Goal: Task Accomplishment & Management: Manage account settings

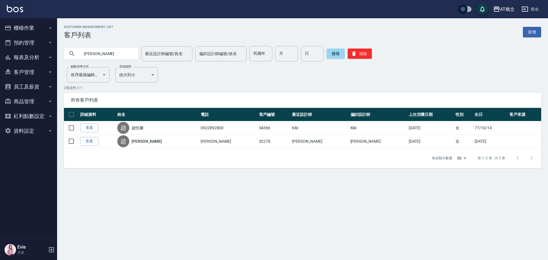
drag, startPoint x: 113, startPoint y: 53, endPoint x: 91, endPoint y: 57, distance: 22.8
click at [93, 51] on input "[PERSON_NAME]" at bounding box center [107, 53] width 54 height 15
type input "趙"
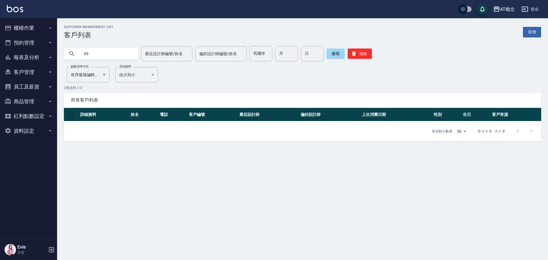
type input "0"
type input "02440"
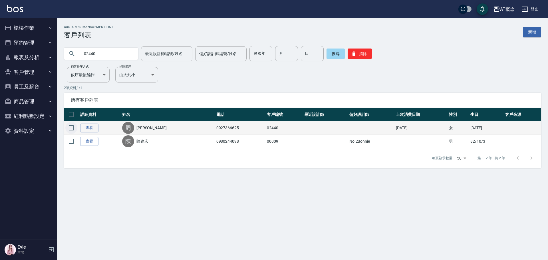
click at [70, 126] on input "checkbox" at bounding box center [71, 128] width 12 height 12
checkbox input "true"
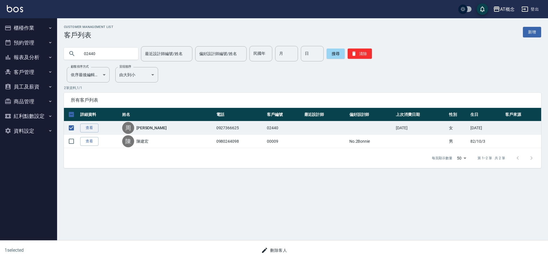
click at [280, 250] on button "刪除客人" at bounding box center [274, 250] width 30 height 11
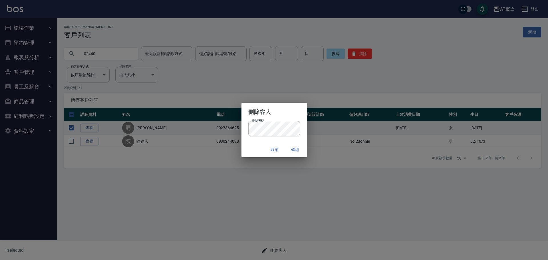
click at [258, 148] on div "取消 確認" at bounding box center [274, 149] width 65 height 15
click at [296, 150] on button "確認" at bounding box center [295, 149] width 18 height 11
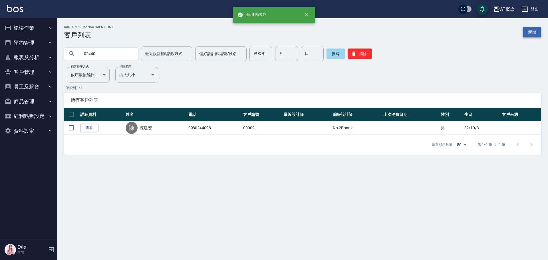
click at [535, 34] on link "新增" at bounding box center [532, 32] width 18 height 11
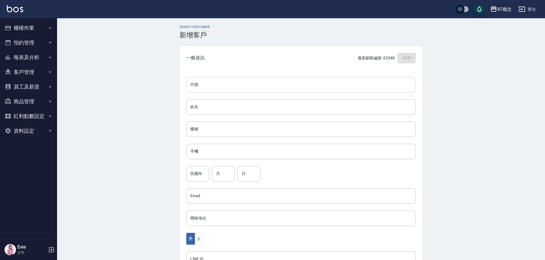
click at [278, 85] on input "代號" at bounding box center [301, 84] width 230 height 15
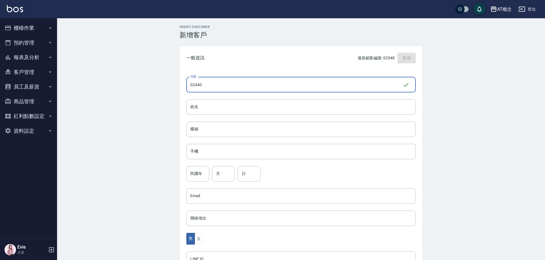
type input "02440"
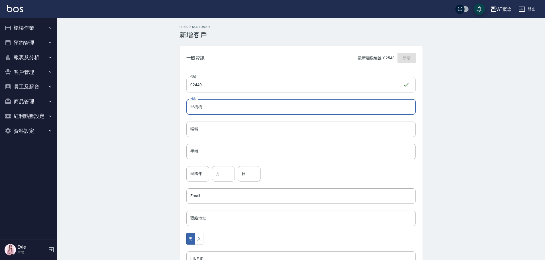
type input "邱樹樹"
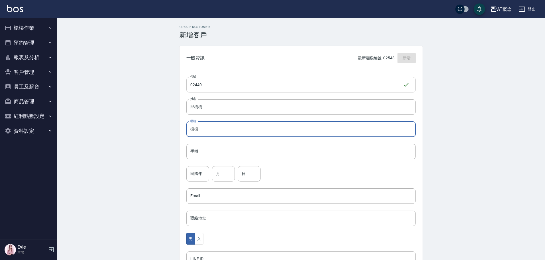
type input "樹樹"
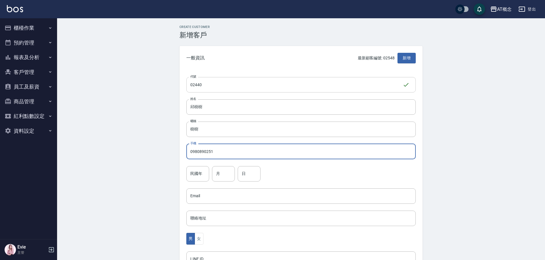
type input "0980890251"
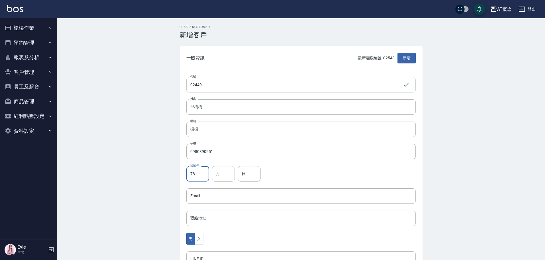
type input "78"
type input "7"
type input "19"
click at [199, 242] on button "女" at bounding box center [199, 239] width 9 height 12
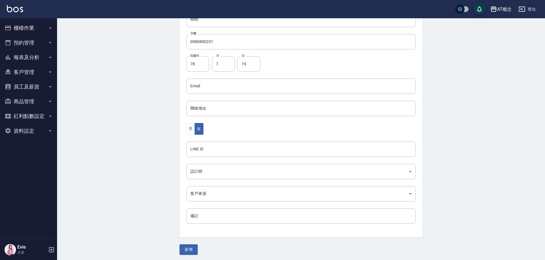
scroll to position [112, 0]
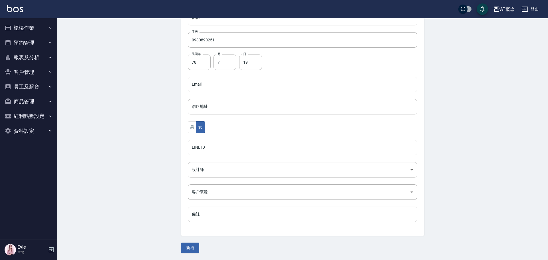
click at [206, 172] on body "AT概念 登出 櫃檯作業 打帳單 帳單列表 現金收支登錄 高階收支登錄 材料自購登錄 每日結帳 排班表 現場電腦打卡 預約管理 預約管理 單日預約紀錄 單週預…" at bounding box center [274, 74] width 548 height 372
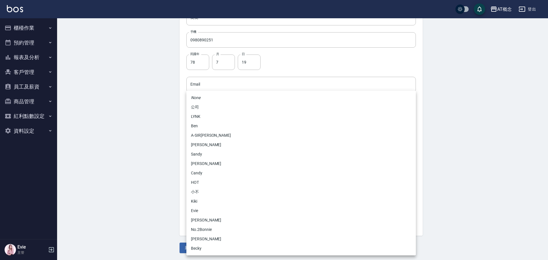
click at [206, 173] on li "Candy" at bounding box center [301, 172] width 230 height 9
type input "95c88325-489e-4505-91c2-94462fb1bea6"
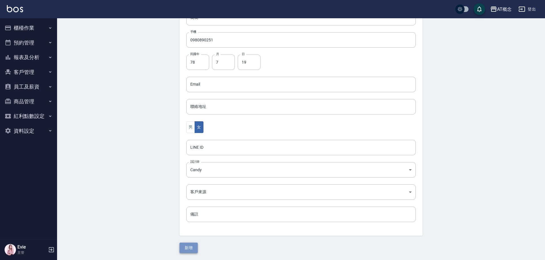
click at [194, 247] on button "新增" at bounding box center [189, 248] width 18 height 11
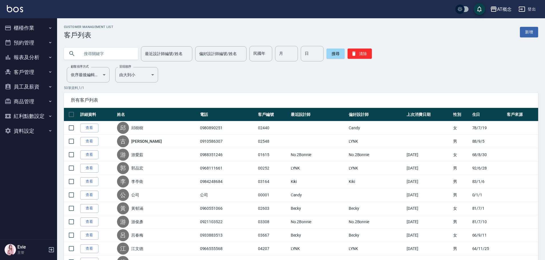
drag, startPoint x: 107, startPoint y: 59, endPoint x: 109, endPoint y: 54, distance: 5.0
click at [109, 56] on input "text" at bounding box center [107, 53] width 54 height 15
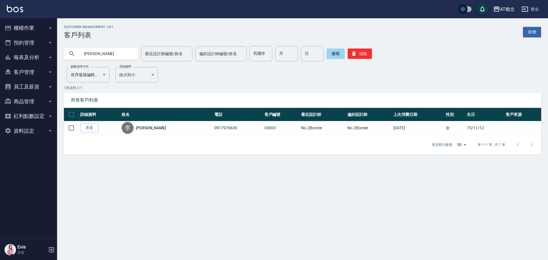
drag, startPoint x: 95, startPoint y: 53, endPoint x: 78, endPoint y: 66, distance: 21.0
click at [0, 54] on div "AT概念 登出 櫃檯作業 打帳單 帳單列表 現金收支登錄 高階收支登錄 材料自購登錄 每日結帳 排班表 現場電腦打卡 預約管理 預約管理 單日預約紀錄 單週預…" at bounding box center [274, 130] width 548 height 260
type input "歌"
type input "[PERSON_NAME]"
click at [31, 28] on button "櫃檯作業" at bounding box center [28, 28] width 53 height 15
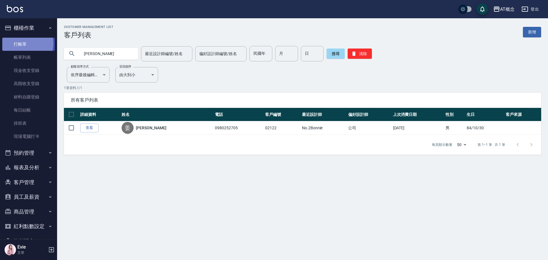
click at [25, 44] on link "打帳單" at bounding box center [28, 44] width 53 height 13
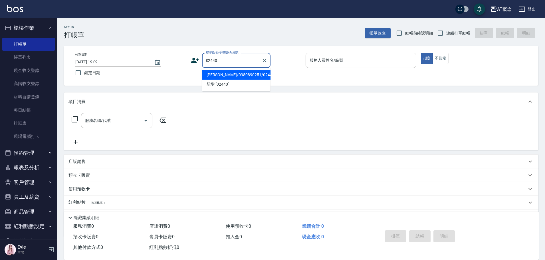
type input "[PERSON_NAME]/0980890251/02440"
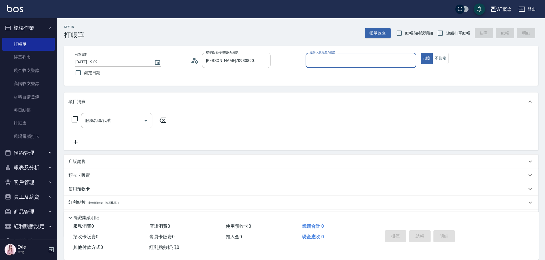
type input "Candy-15"
click at [421, 53] on button "指定" at bounding box center [427, 58] width 12 height 11
type button "true"
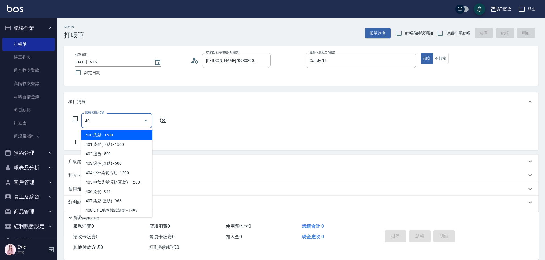
type input "400"
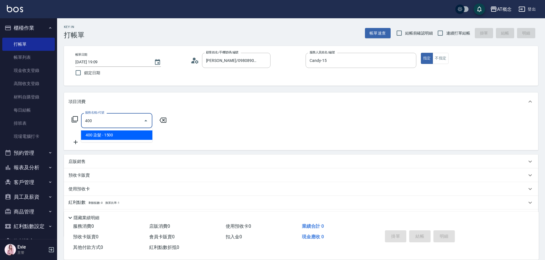
type input "150"
type input "400 染髮(400)"
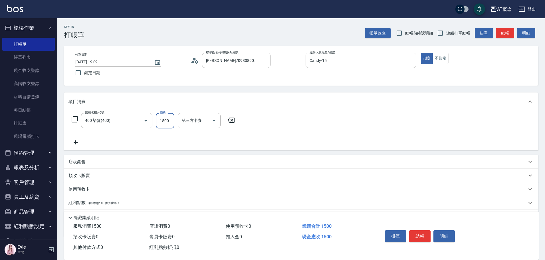
type input "0"
type input "19"
type input "10"
type input "1929"
type input "190"
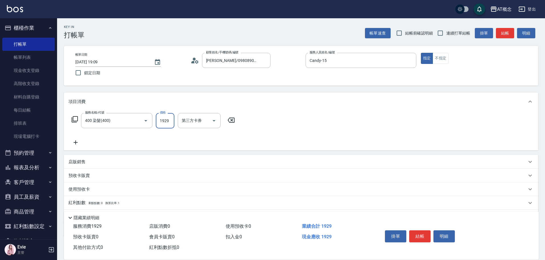
type input "1929"
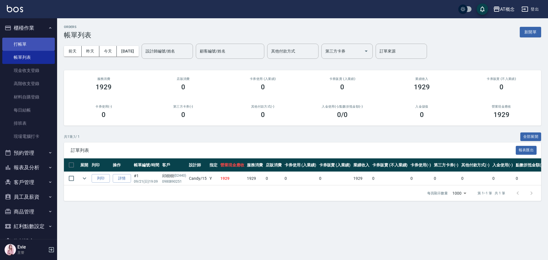
click at [27, 43] on link "打帳單" at bounding box center [28, 44] width 53 height 13
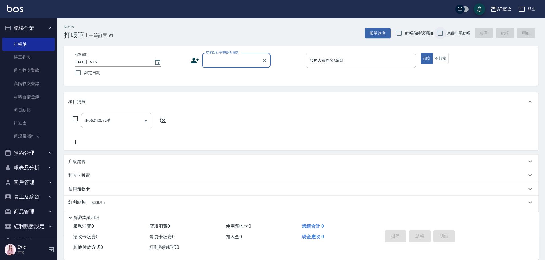
click at [442, 32] on input "連續打單結帳" at bounding box center [441, 33] width 12 height 12
checkbox input "true"
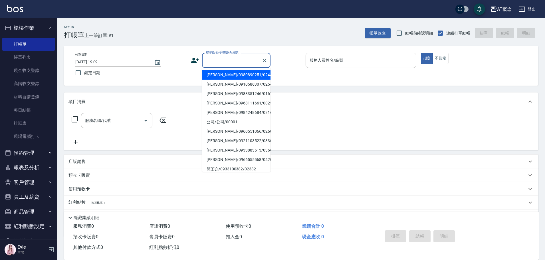
click at [228, 65] on input "顧客姓名/手機號碼/編號" at bounding box center [232, 60] width 55 height 10
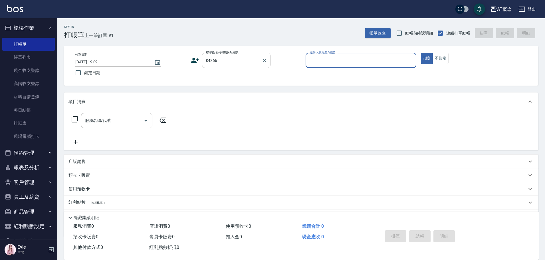
type input "[PERSON_NAME]/0922892800/04366"
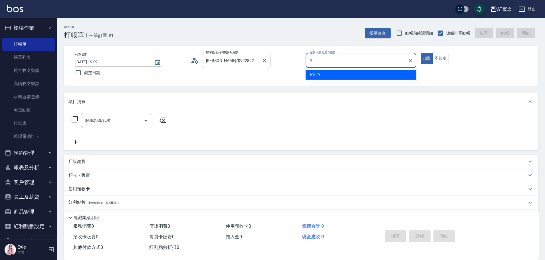
type input "Kiki-9"
type button "true"
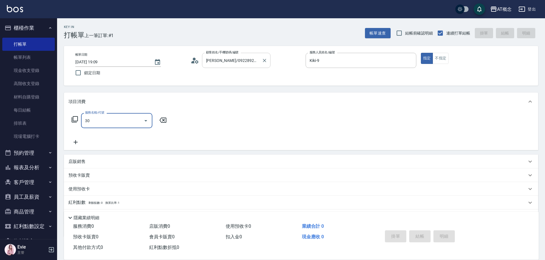
type input "303"
type input "30"
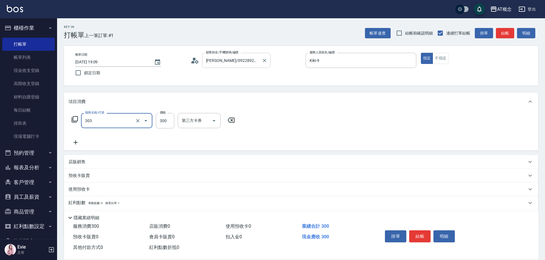
type input "303 A級剪髮(303)"
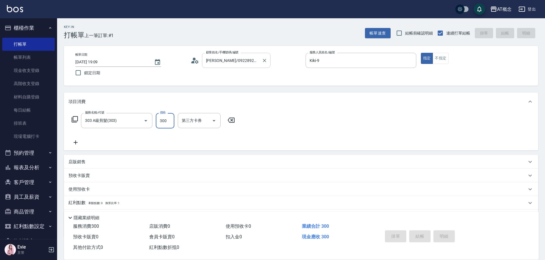
type input "0"
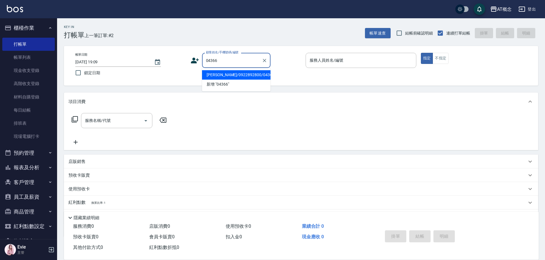
type input "[PERSON_NAME]/0922892800/04366"
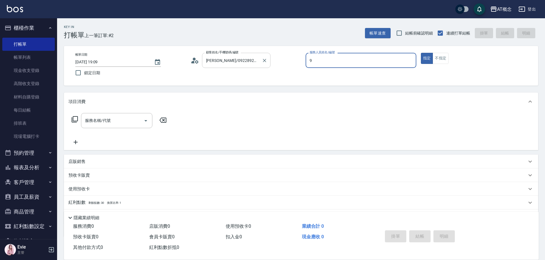
type input "Kiki-9"
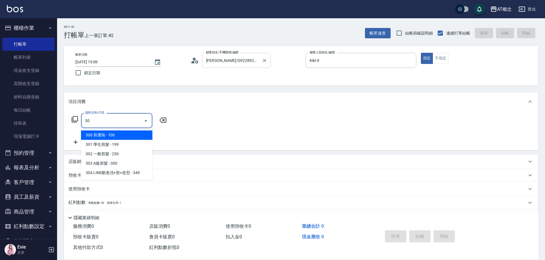
type input "302"
type input "20"
type input "302 一般剪髮(302)"
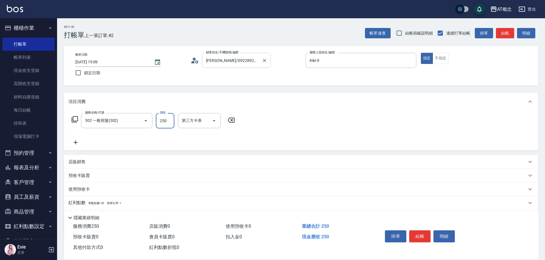
type input "0"
type input "250"
type input "20"
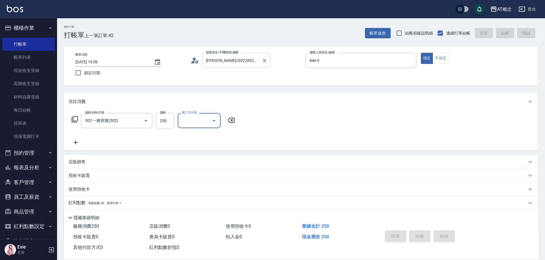
type input "0"
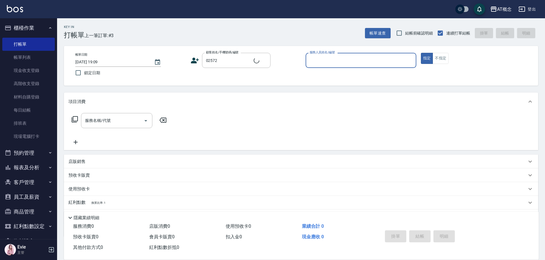
type input "[PERSON_NAME]/0960968276/02572"
type input "[PERSON_NAME]-2"
click at [421, 53] on button "指定" at bounding box center [427, 58] width 12 height 11
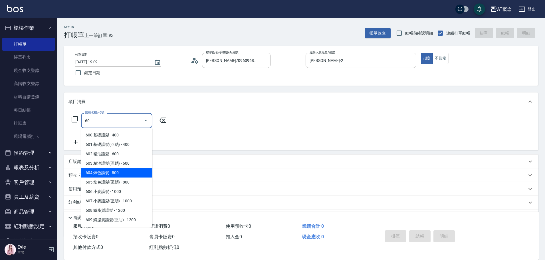
type input "604 炫色護髮(604)"
type input "80"
type input "604 炫色護髮(604)"
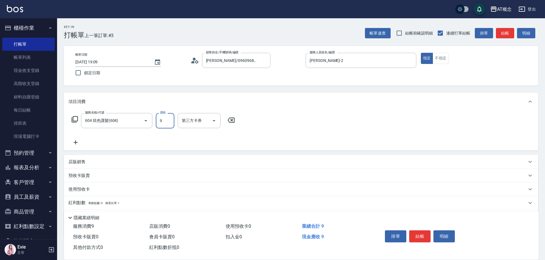
type input "0"
type input "970"
type input "90"
type input "970"
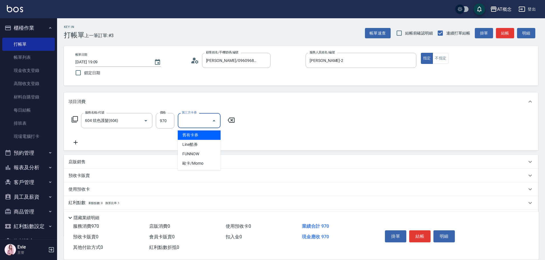
type input "0"
type input "舊有卡券"
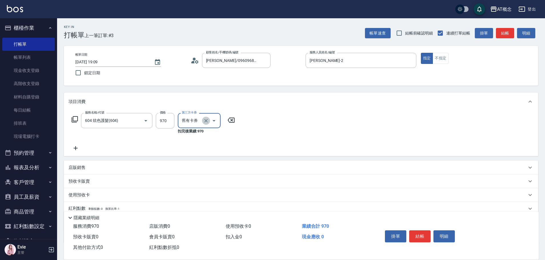
click at [207, 121] on icon "Clear" at bounding box center [206, 121] width 6 height 6
type input "90"
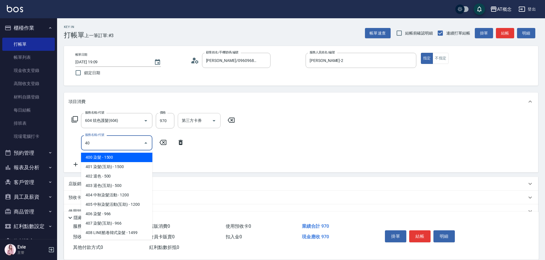
type input "401"
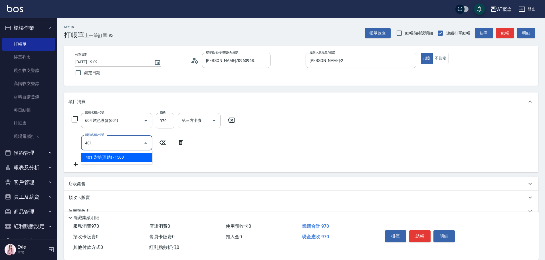
type input "240"
type input "401 染髮(互助)(401)"
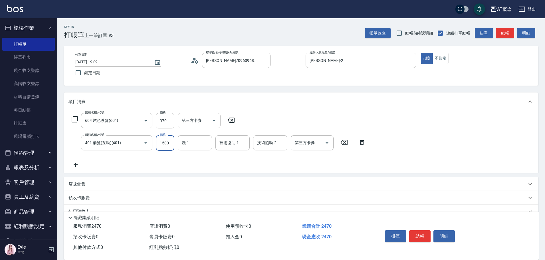
type input "90"
type input "12"
type input "100"
type input "120"
type input "210"
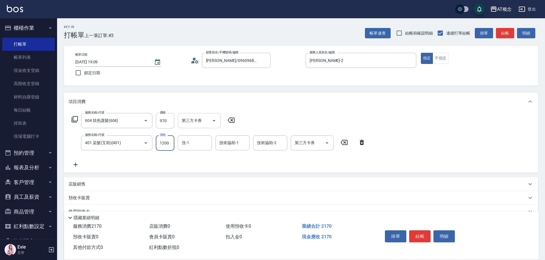
type input "1200"
type input "[PERSON_NAME]-18"
click at [137, 119] on icon "Clear" at bounding box center [138, 121] width 6 height 6
type input "604 炫色護髮(604)"
click at [137, 119] on icon "Clear" at bounding box center [138, 121] width 6 height 6
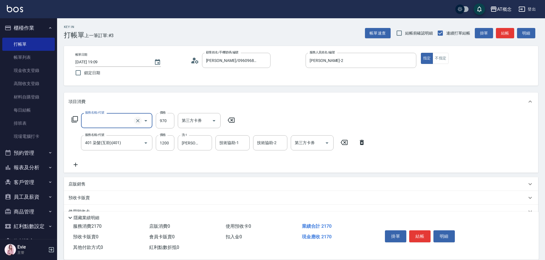
type input "120"
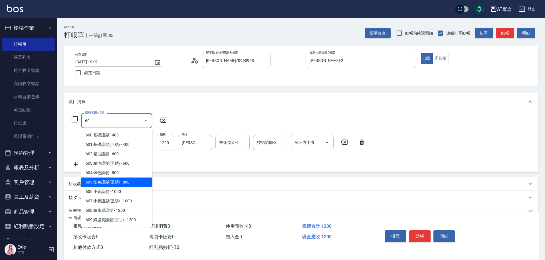
type input "605 炫色護髮(互助)(605)"
type input "200"
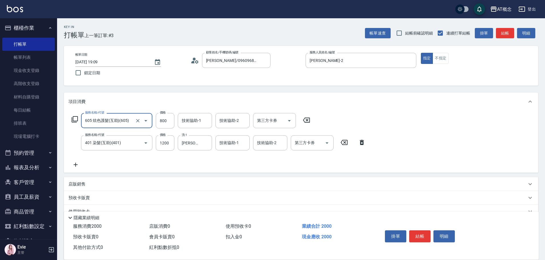
type input "605 炫色護髮(互助)(605)"
click at [165, 117] on input "800" at bounding box center [165, 120] width 19 height 15
type input "120"
type input "970"
type input "210"
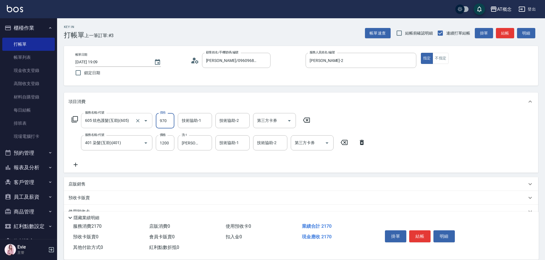
type input "970"
type input "[PERSON_NAME]-18"
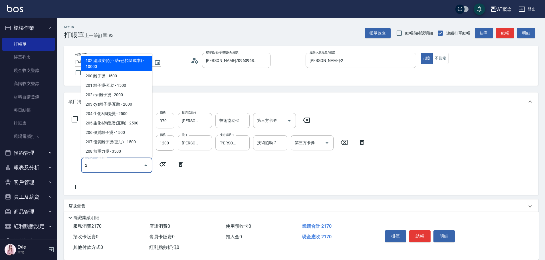
type input "20"
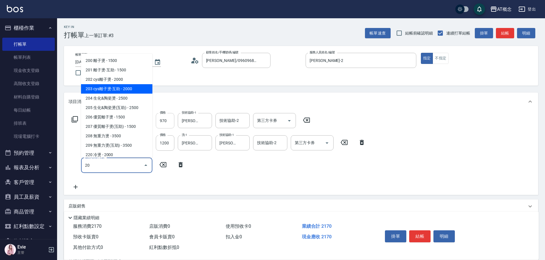
type input "410"
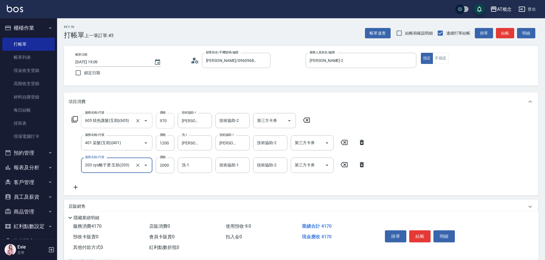
type input "203 cys離子燙-互助(203)"
type input "210"
type input "19"
type input "230"
type input "199"
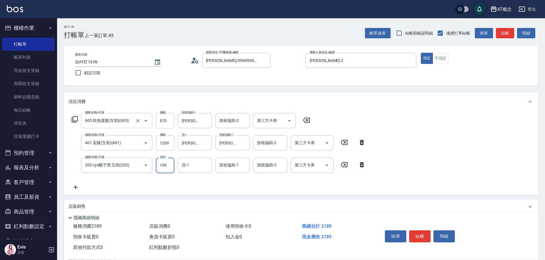
type input "410"
type input "1999"
type input "[PERSON_NAME]-18"
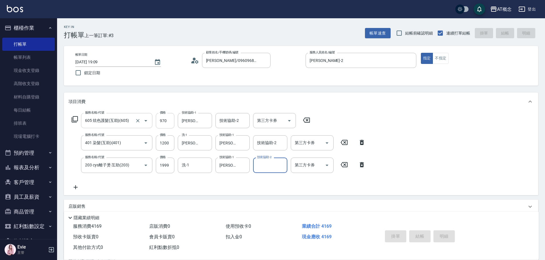
type input "[DATE] 19:11"
type input "0"
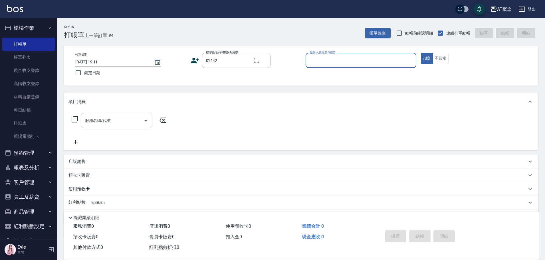
type input "許芯榕/0977043650/01442"
type input "Candy-15"
click at [421, 53] on button "指定" at bounding box center [427, 58] width 12 height 11
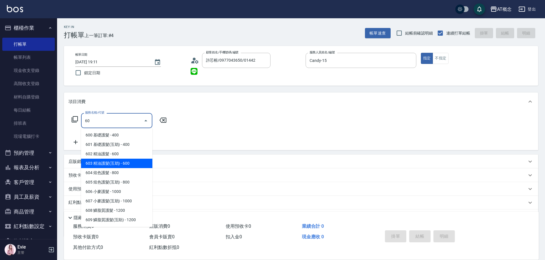
type input "603 精油護髮(互助)(603)"
type input "60"
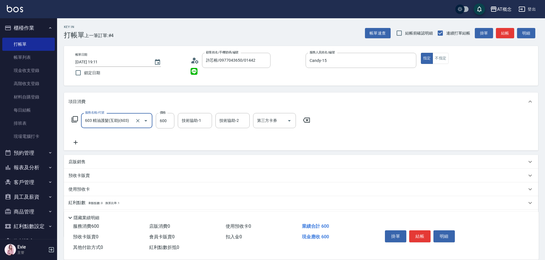
type input "603 精油護髮(互助)(603)"
type input "0"
type input "69"
type input "60"
type input "699"
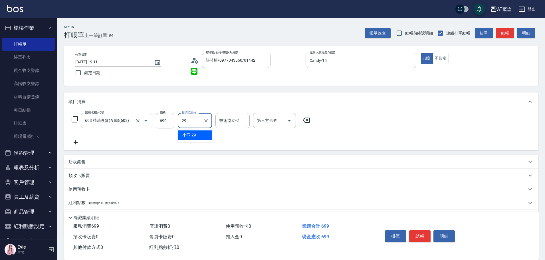
type input "小不-29"
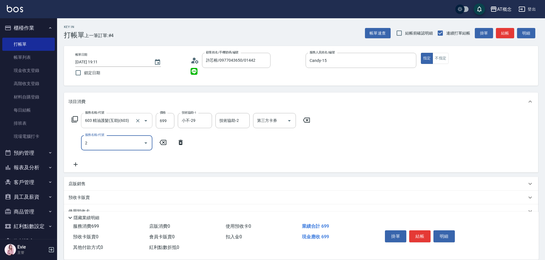
type input "20"
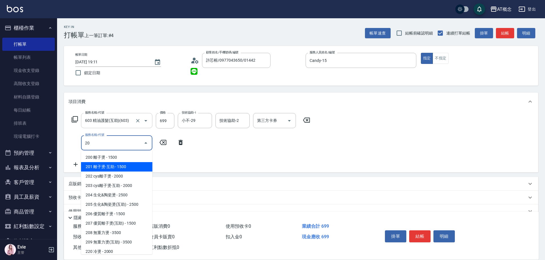
type input "210"
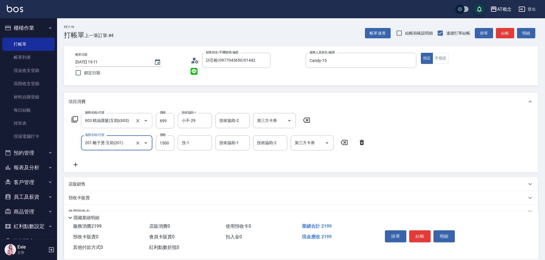
type input "201 離子燙-互助(201)"
type input "70"
type input "17"
type input "80"
type input "179"
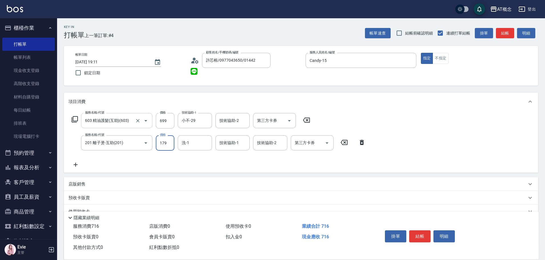
type input "240"
type input "1799"
type input "2"
type input "Candy-15"
type input "小不-29"
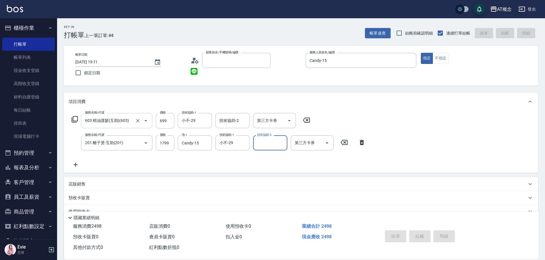
type input "0"
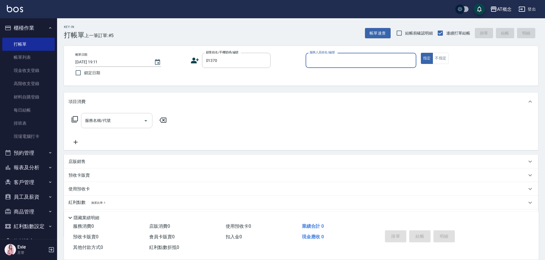
type input "[PERSON_NAME]/0908195908/01370"
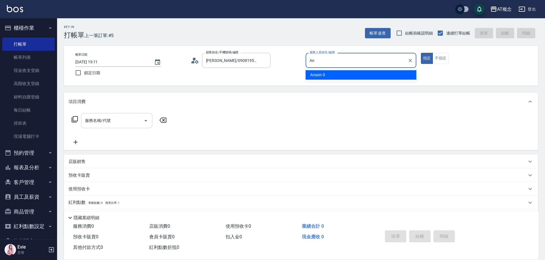
type input "A"
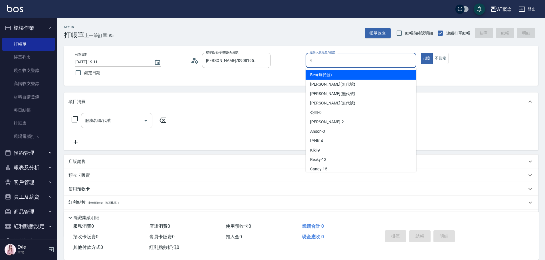
type input "LYNK-4"
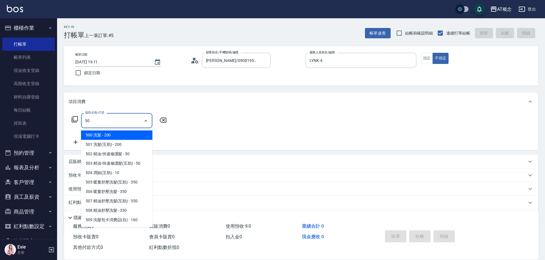
type input "500"
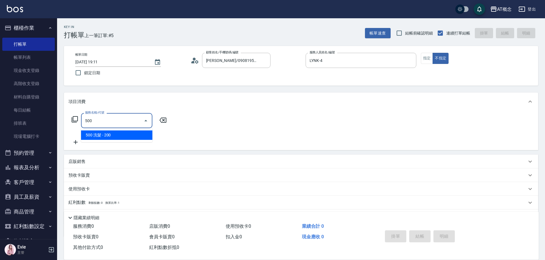
type input "20"
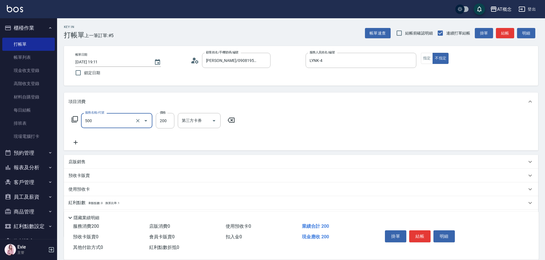
type input "500 洗髮(500)"
type input "0"
type input "25"
type input "20"
type input "250"
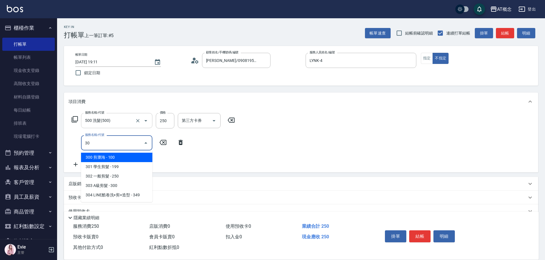
type input "303"
type input "50"
type input "303 A級剪髮(303)"
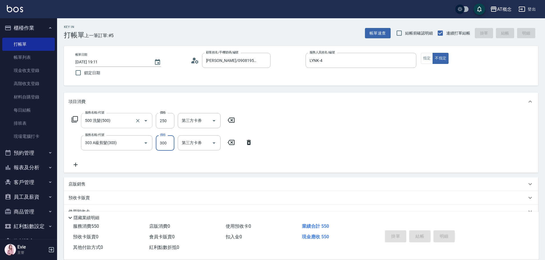
type input "0"
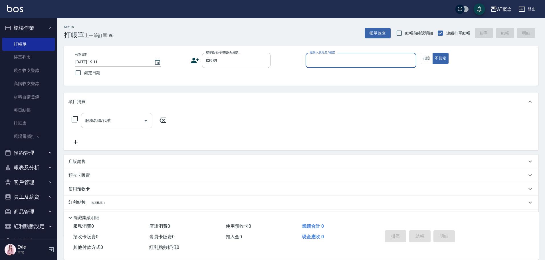
type input "[PERSON_NAME]/0925141295/03989"
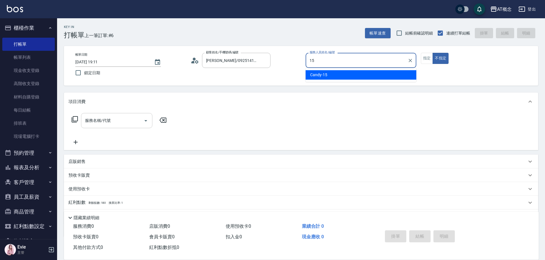
type input "Candy-15"
type button "false"
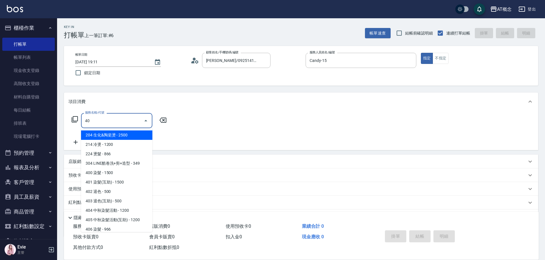
type input "400"
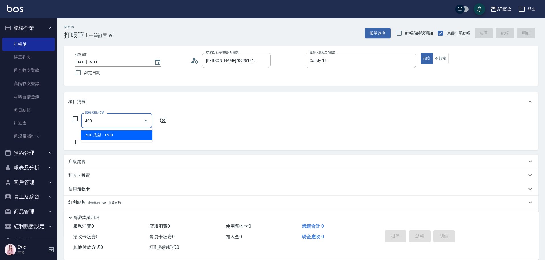
type input "150"
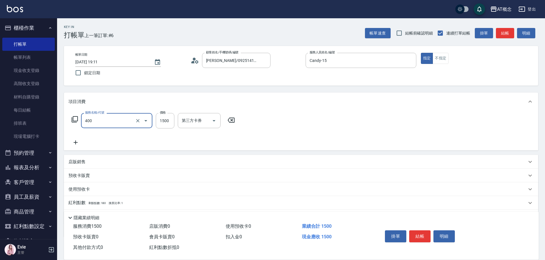
type input "400 染髮(400)"
type input "0"
type input "10"
type input "105"
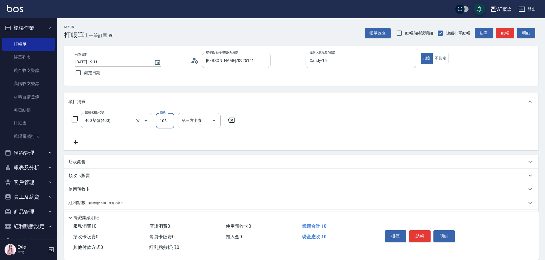
type input "100"
type input "1050"
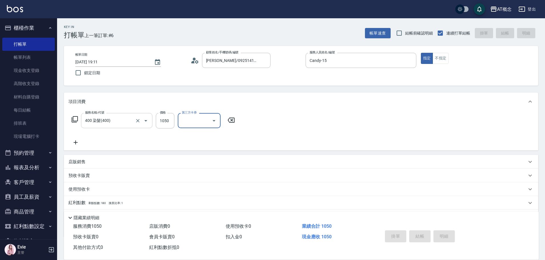
type input "[DATE] 19:12"
type input "0"
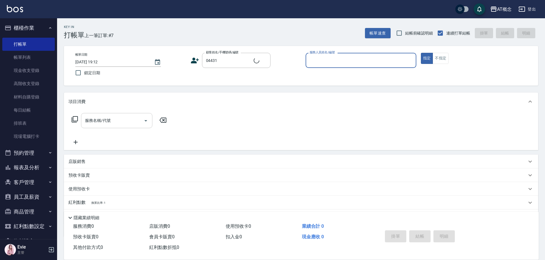
type input "[PERSON_NAME]/0983316938/04431"
type input "LYNK-4"
click at [421, 53] on button "指定" at bounding box center [427, 58] width 12 height 11
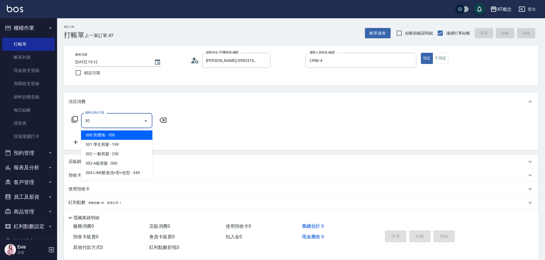
type input "302"
type input "20"
type input "302 一般剪髮(302)"
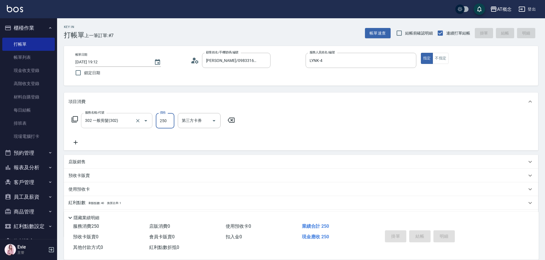
type input "0"
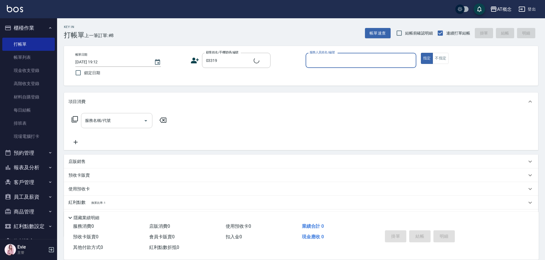
type input "[PERSON_NAME]/0955012716/03319"
type input "Kiki-9"
click at [421, 53] on button "指定" at bounding box center [427, 58] width 12 height 11
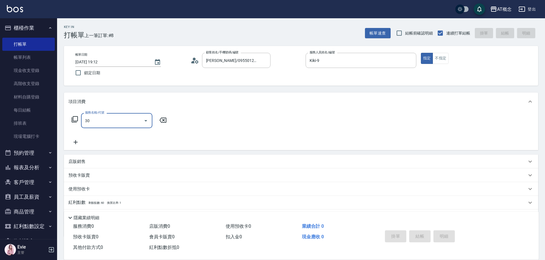
type input "303"
type input "30"
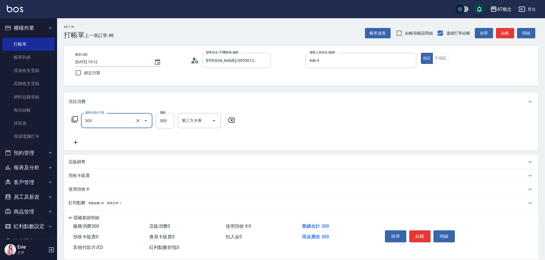
type input "303 A級剪髮(303)"
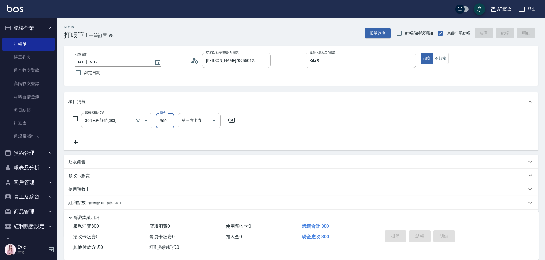
type input "0"
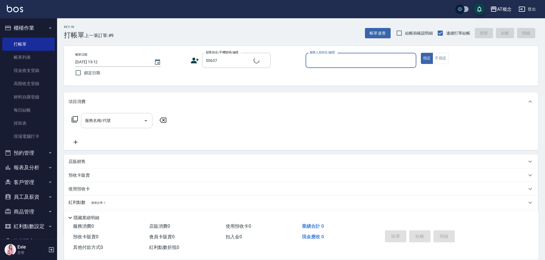
type input "[PERSON_NAME]/[PERSON_NAME]/03637"
type input "LYNK-4"
click at [421, 53] on button "指定" at bounding box center [427, 58] width 12 height 11
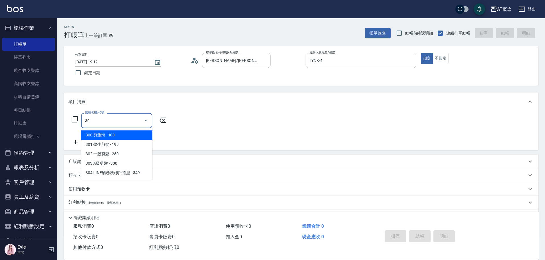
type input "303"
type input "30"
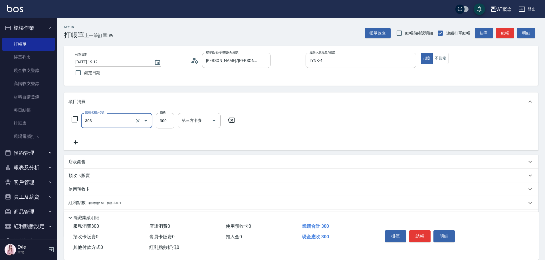
type input "303 A級剪髮(303)"
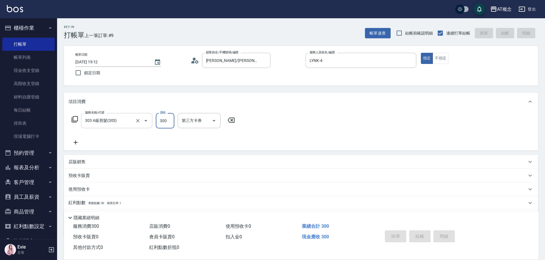
type input "0"
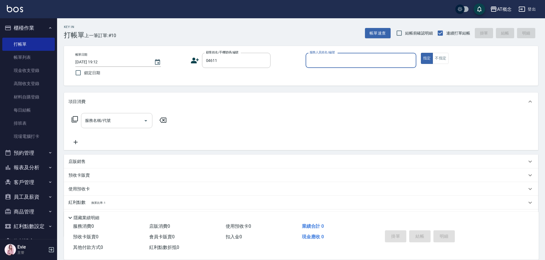
type input "張悅語/0989680015/04611"
type input "[PERSON_NAME]-2"
click at [421, 53] on button "指定" at bounding box center [427, 58] width 12 height 11
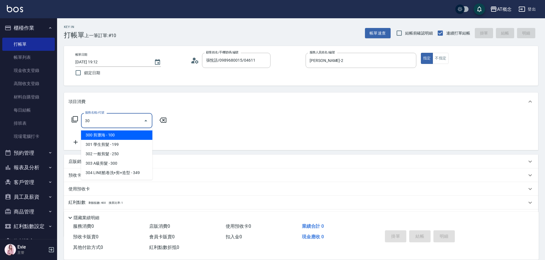
type input "303"
type input "30"
type input "303 A級剪髮(303)"
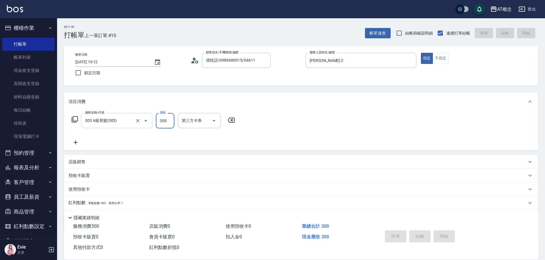
type input "0"
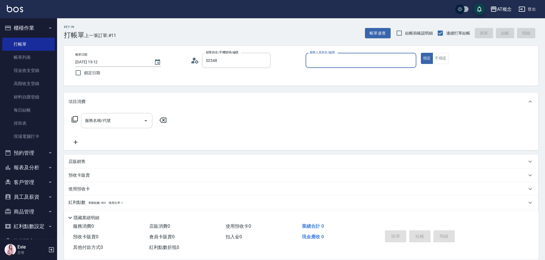
type input "[PERSON_NAME]/0910586307/02548"
type input "LYNK-4"
click at [421, 53] on button "指定" at bounding box center [427, 58] width 12 height 11
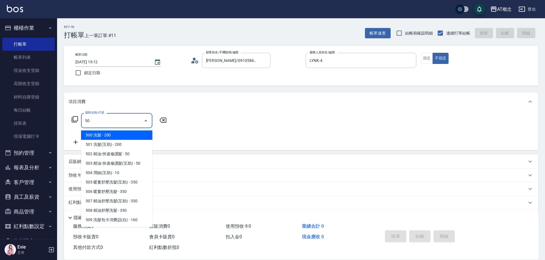
type input "501"
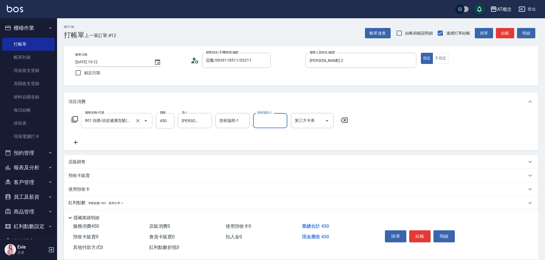
click at [223, 116] on div "技術協助-1 技術協助-1" at bounding box center [233, 120] width 34 height 15
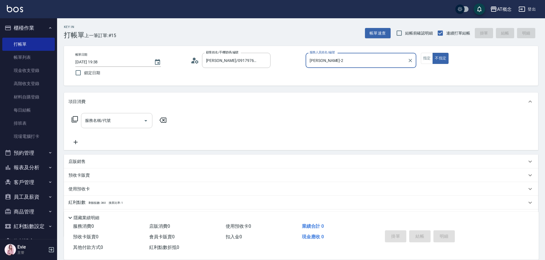
click at [433, 53] on button "不指定" at bounding box center [441, 58] width 16 height 11
click at [427, 56] on button "指定" at bounding box center [427, 58] width 12 height 11
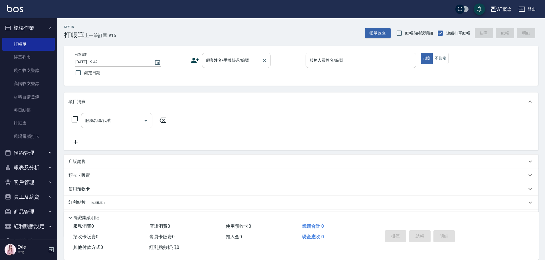
click at [218, 63] on input "顧客姓名/手機號碼/編號" at bounding box center [232, 60] width 55 height 10
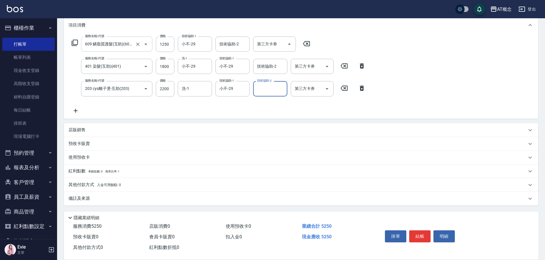
scroll to position [77, 0]
click at [80, 183] on p "其他付款方式 入金可用餘額: 0" at bounding box center [95, 185] width 53 height 6
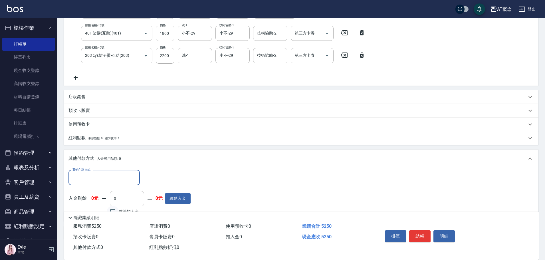
scroll to position [144, 0]
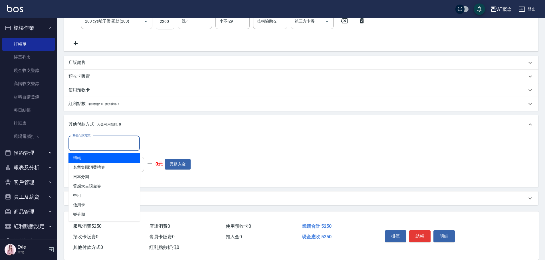
click at [118, 144] on input "其他付款方式" at bounding box center [104, 143] width 66 height 10
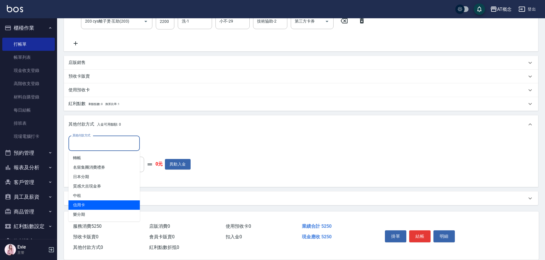
click at [81, 205] on span "信用卡" at bounding box center [104, 204] width 71 height 9
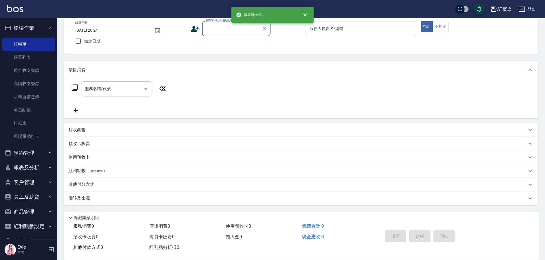
scroll to position [0, 0]
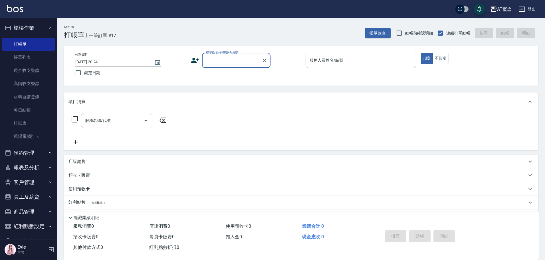
click at [29, 165] on button "報表及分析" at bounding box center [28, 167] width 53 height 15
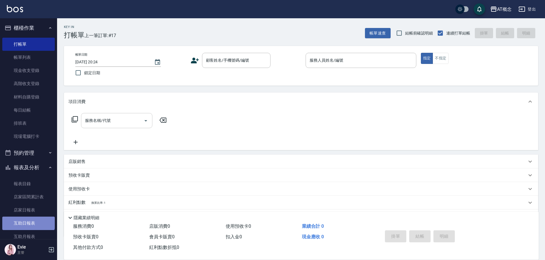
click at [28, 220] on link "互助日報表" at bounding box center [28, 223] width 53 height 13
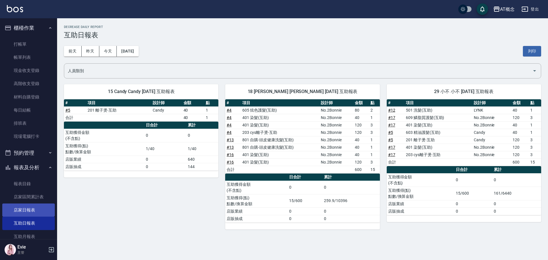
click at [31, 209] on link "店家日報表" at bounding box center [28, 210] width 53 height 13
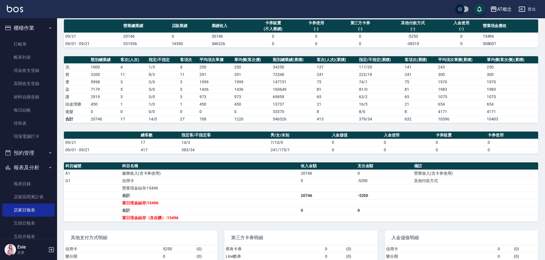
scroll to position [57, 0]
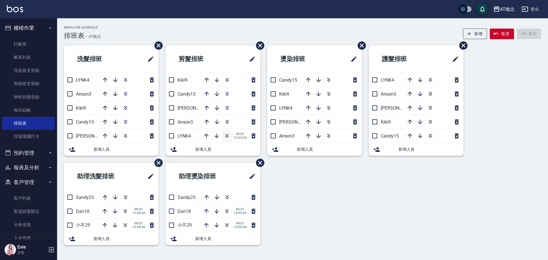
scroll to position [73, 0]
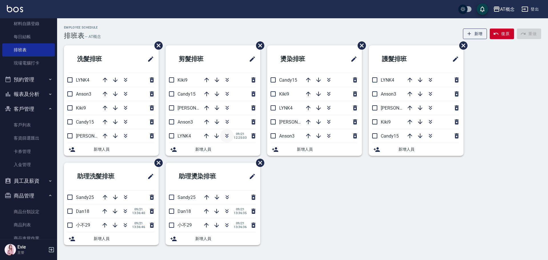
click at [225, 135] on icon "button" at bounding box center [227, 135] width 7 height 7
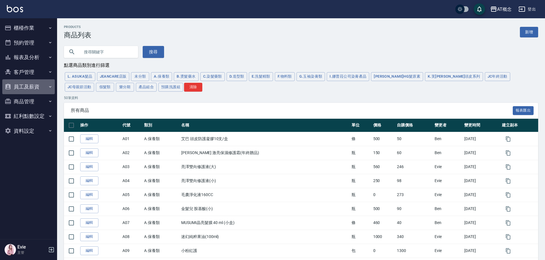
click at [28, 86] on button "員工及薪資" at bounding box center [28, 86] width 53 height 15
click at [26, 70] on button "客戶管理" at bounding box center [28, 72] width 53 height 15
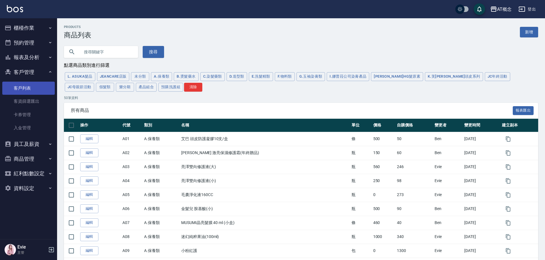
click at [25, 88] on link "客戶列表" at bounding box center [28, 88] width 53 height 13
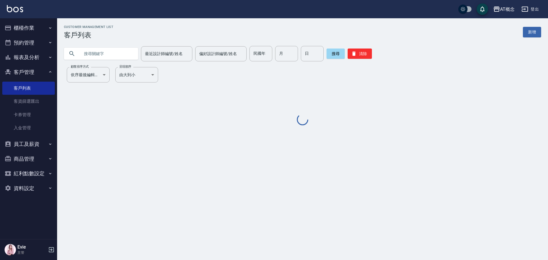
click at [100, 51] on input "text" at bounding box center [107, 53] width 54 height 15
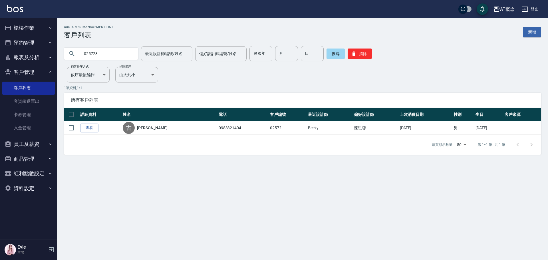
type input "02572"
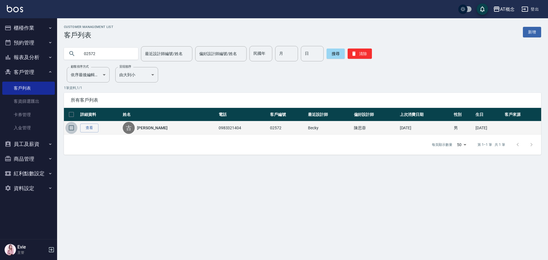
click at [72, 128] on input "checkbox" at bounding box center [71, 128] width 12 height 12
checkbox input "true"
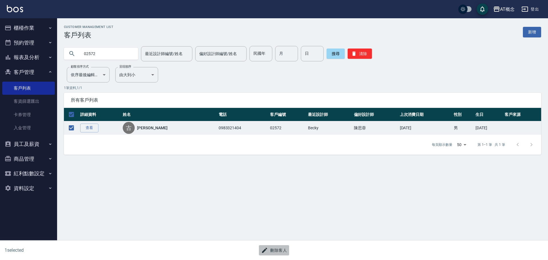
click at [284, 250] on button "刪除客人" at bounding box center [274, 250] width 30 height 11
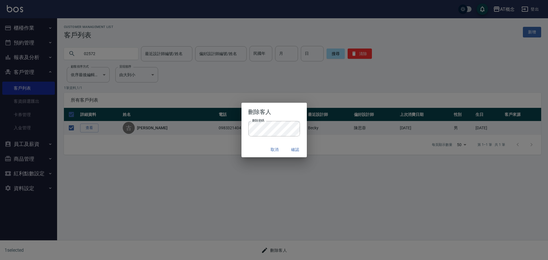
click at [248, 146] on div "取消 確認" at bounding box center [274, 149] width 65 height 15
click at [297, 148] on button "確認" at bounding box center [295, 149] width 18 height 11
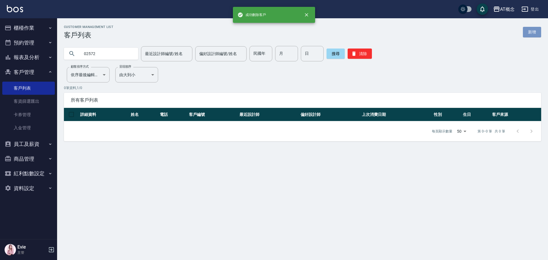
drag, startPoint x: 531, startPoint y: 33, endPoint x: 493, endPoint y: 38, distance: 39.2
click at [531, 34] on link "新增" at bounding box center [532, 32] width 18 height 11
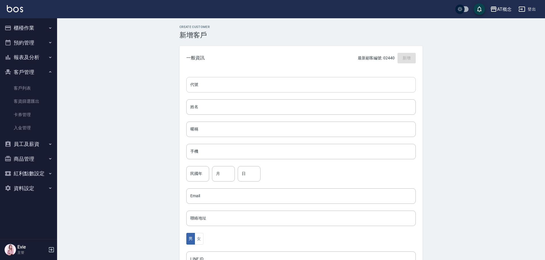
click at [202, 88] on input "代號" at bounding box center [301, 84] width 230 height 15
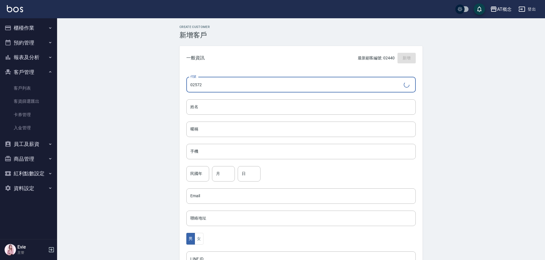
type input "02572"
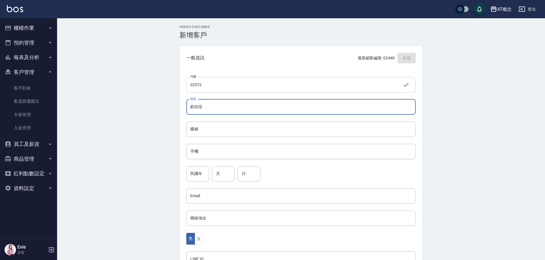
type input "劉佳瑄"
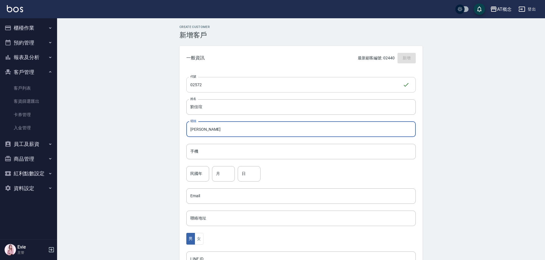
type input "佳瑄"
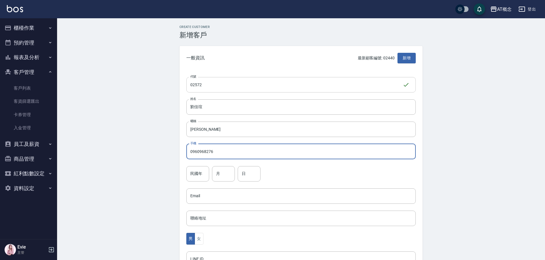
type input "0960968276"
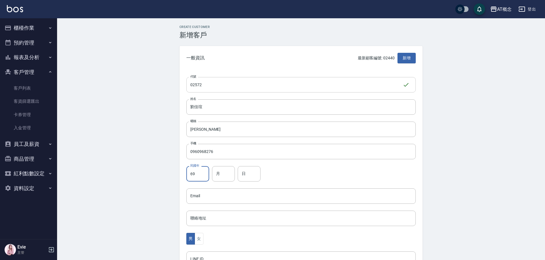
type input "69"
type input "12"
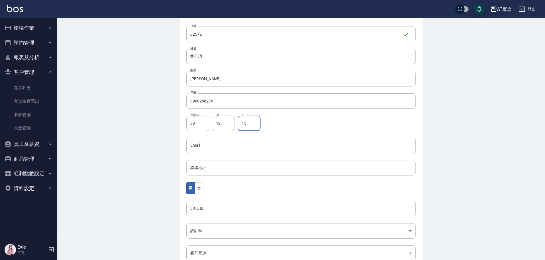
scroll to position [57, 0]
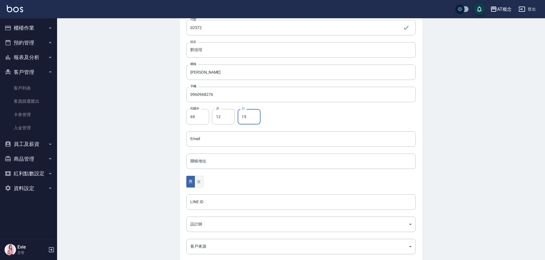
type input "15"
click at [198, 183] on button "女" at bounding box center [199, 182] width 9 height 12
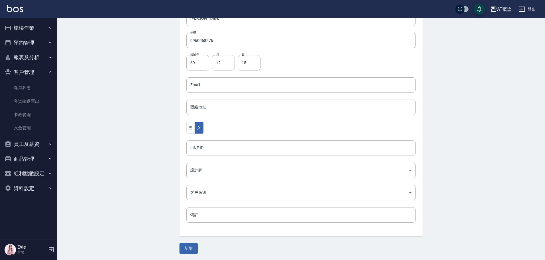
scroll to position [112, 0]
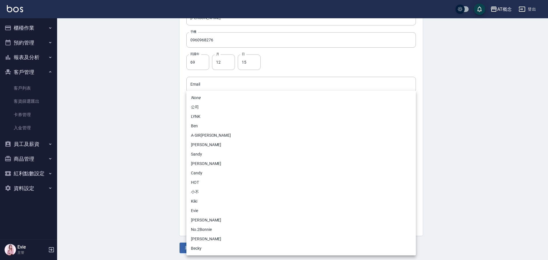
click at [198, 171] on body "AT概念 登出 櫃檯作業 打帳單 帳單列表 現金收支登錄 高階收支登錄 材料自購登錄 每日結帳 排班表 現場電腦打卡 預約管理 預約管理 單日預約紀錄 單週預…" at bounding box center [274, 74] width 548 height 372
click at [206, 230] on li "No.2Bonnie" at bounding box center [301, 229] width 230 height 9
type input "20abcae0-810e-448a-b26a-bcbab897de4d"
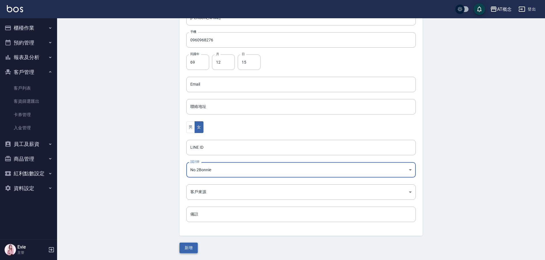
click at [187, 246] on button "新增" at bounding box center [189, 248] width 18 height 11
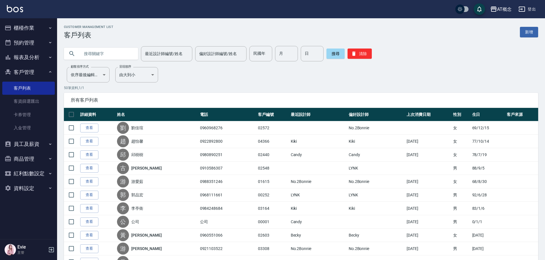
click at [104, 57] on input "text" at bounding box center [107, 53] width 54 height 15
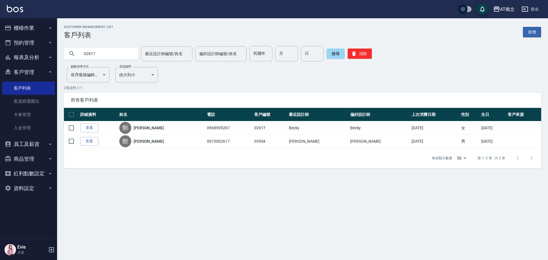
drag, startPoint x: 104, startPoint y: 56, endPoint x: 0, endPoint y: 74, distance: 105.2
click at [0, 74] on div "AT概念 登出 櫃檯作業 打帳單 帳單列表 現金收支登錄 高階收支登錄 材料自購登錄 每日結帳 排班表 現場電腦打卡 預約管理 預約管理 單日預約紀錄 單週預…" at bounding box center [274, 130] width 548 height 260
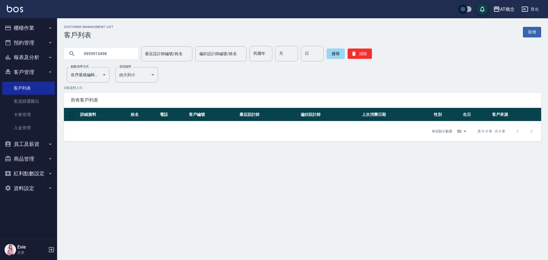
drag, startPoint x: 117, startPoint y: 52, endPoint x: 0, endPoint y: 34, distance: 118.5
click at [0, 34] on div "AT概念 登出 櫃檯作業 打帳單 帳單列表 現金收支登錄 高階收支登錄 材料自購登錄 每日結帳 排班表 現場電腦打卡 預約管理 預約管理 單日預約紀錄 單週預…" at bounding box center [274, 130] width 548 height 260
type input "02617"
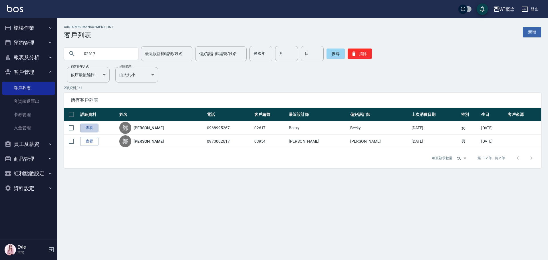
click at [89, 126] on link "查看" at bounding box center [89, 128] width 18 height 9
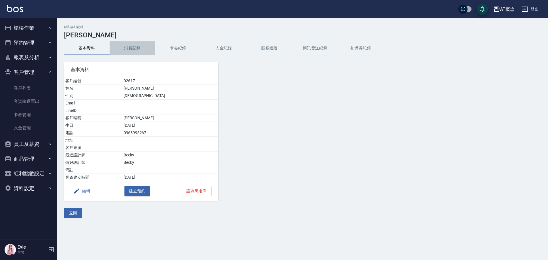
click at [135, 47] on button "消費記錄" at bounding box center [133, 48] width 46 height 14
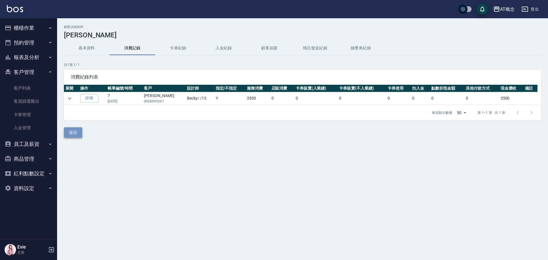
click at [76, 133] on button "返回" at bounding box center [73, 132] width 18 height 11
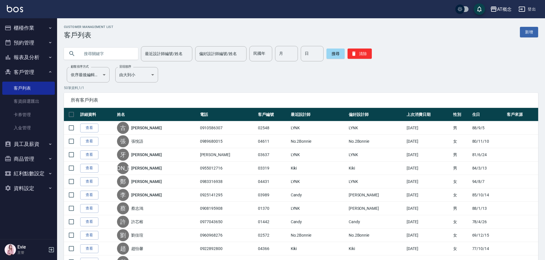
click at [99, 54] on input "text" at bounding box center [107, 53] width 54 height 15
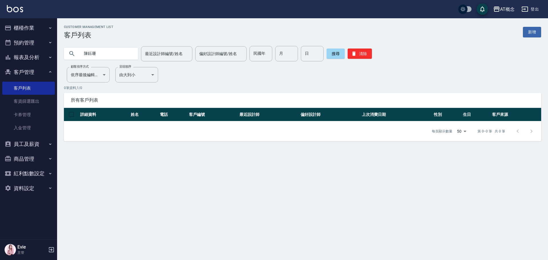
drag, startPoint x: 110, startPoint y: 57, endPoint x: 0, endPoint y: 38, distance: 111.5
click at [0, 37] on div "AT概念 登出 櫃檯作業 打帳單 帳單列表 現金收支登錄 高階收支登錄 材料自購登錄 每日結帳 排班表 現場電腦打卡 預約管理 預約管理 單日預約紀錄 單週預…" at bounding box center [274, 130] width 548 height 260
type input "00605"
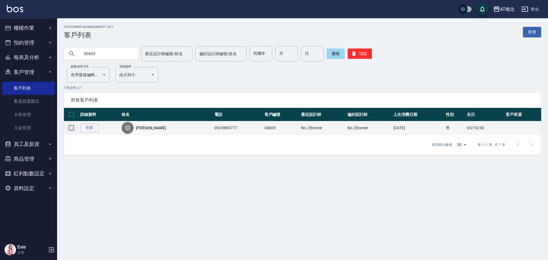
click at [71, 127] on input "checkbox" at bounding box center [71, 128] width 12 height 12
checkbox input "true"
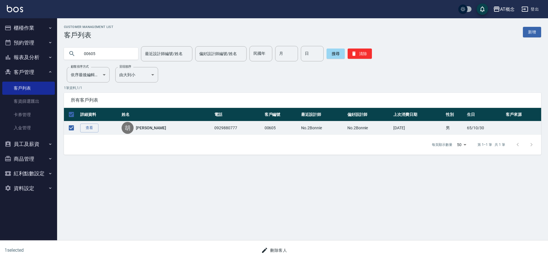
click at [279, 250] on button "刪除客人" at bounding box center [274, 250] width 30 height 11
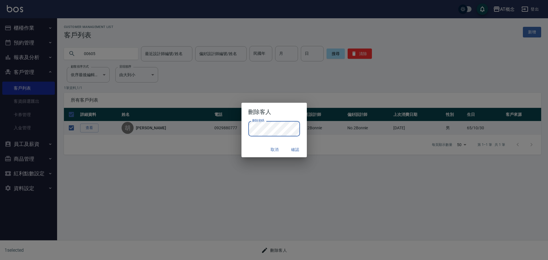
click at [259, 146] on div "取消 確認" at bounding box center [274, 149] width 65 height 15
click at [291, 150] on button "確認" at bounding box center [295, 149] width 18 height 11
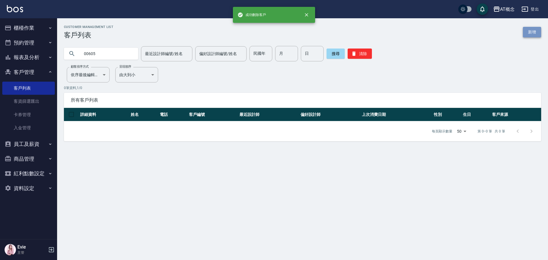
click at [529, 37] on link "新增" at bounding box center [532, 32] width 18 height 11
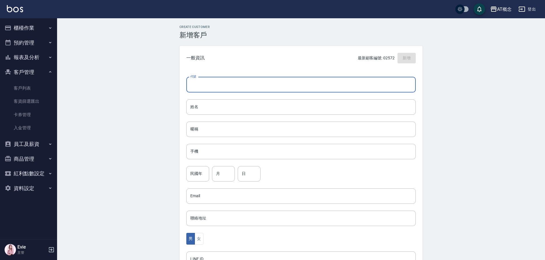
click at [238, 84] on input "代號" at bounding box center [301, 84] width 230 height 15
type input "00605"
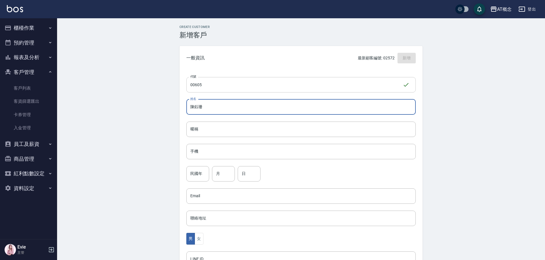
type input "陳鈺珊"
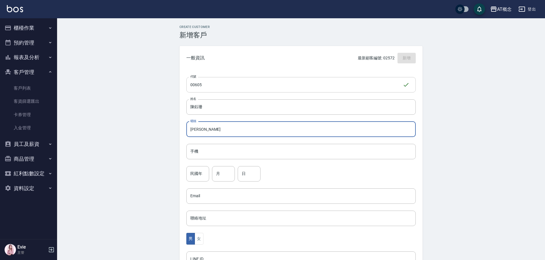
type input "鈺珊"
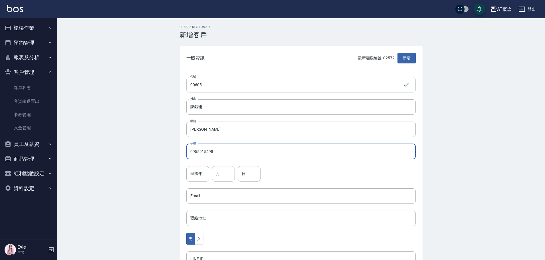
type input "0955915498"
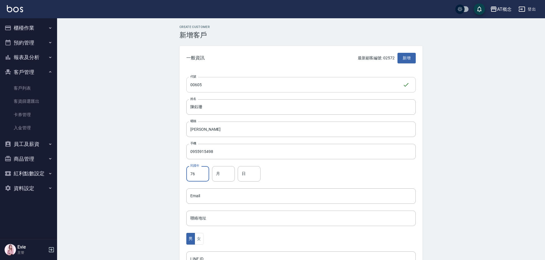
type input "76"
type input "12"
click at [201, 240] on button "女" at bounding box center [199, 239] width 9 height 12
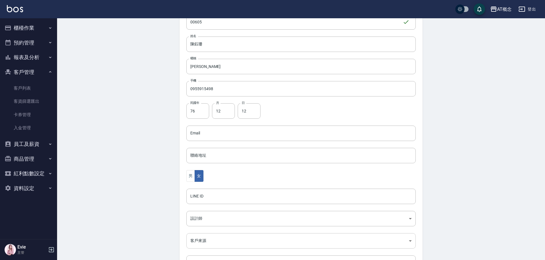
scroll to position [112, 0]
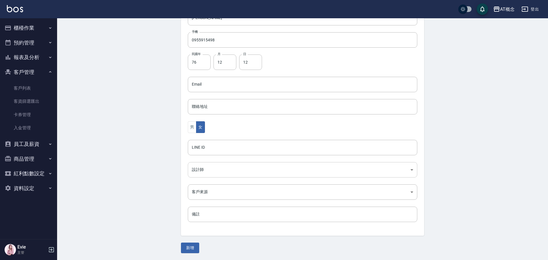
click at [201, 170] on body "AT概念 登出 櫃檯作業 打帳單 帳單列表 現金收支登錄 高階收支登錄 材料自購登錄 每日結帳 排班表 現場電腦打卡 預約管理 預約管理 單日預約紀錄 單週預…" at bounding box center [274, 74] width 548 height 372
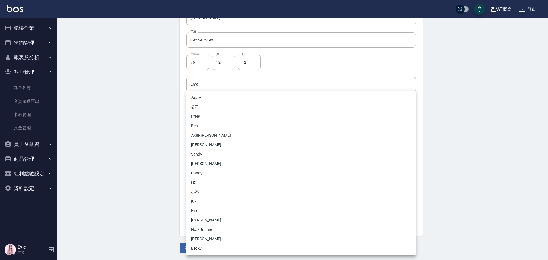
drag, startPoint x: 193, startPoint y: 201, endPoint x: 194, endPoint y: 210, distance: 8.9
click at [194, 201] on li "Kiki" at bounding box center [301, 201] width 230 height 9
type input "66140f90-e325-4728-9a73-e66825fc2811"
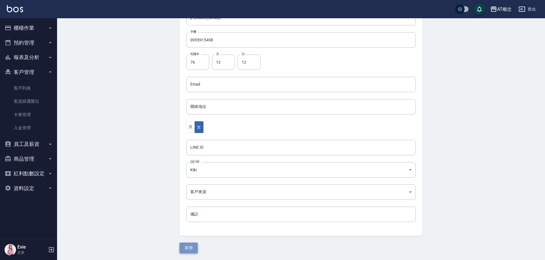
click at [188, 249] on button "新增" at bounding box center [189, 248] width 18 height 11
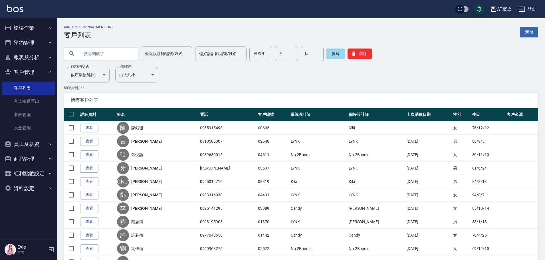
click at [106, 58] on input "text" at bounding box center [107, 53] width 54 height 15
click at [259, 52] on input "民國年" at bounding box center [261, 53] width 23 height 15
type input "84"
type input "6"
type input "5"
